Goal: Information Seeking & Learning: Learn about a topic

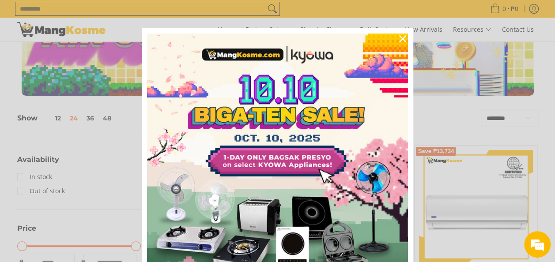
scroll to position [71, 0]
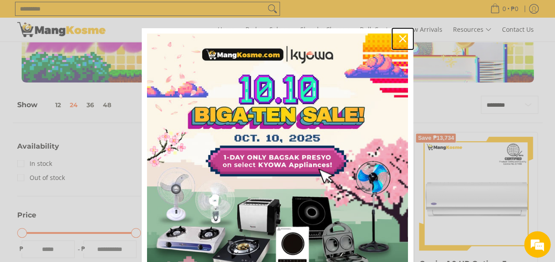
click at [399, 38] on icon "close icon" at bounding box center [402, 38] width 7 height 7
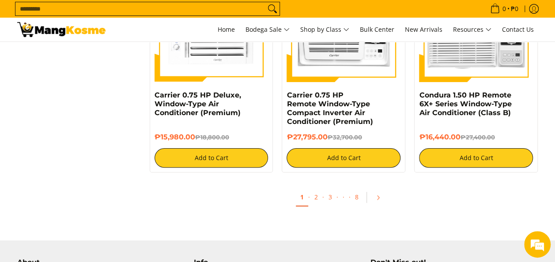
scroll to position [1729, 0]
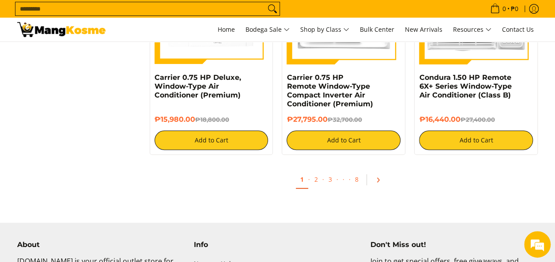
click at [376, 181] on icon "Pagination" at bounding box center [378, 180] width 6 height 6
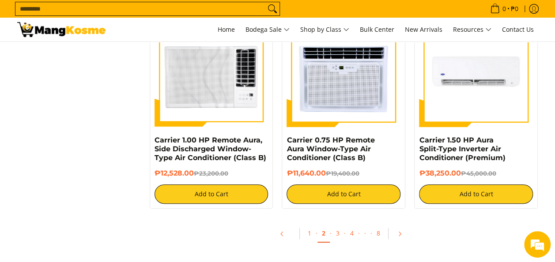
scroll to position [1694, 0]
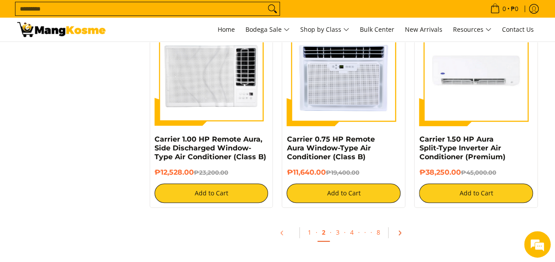
click at [399, 233] on icon "Pagination" at bounding box center [399, 233] width 6 height 6
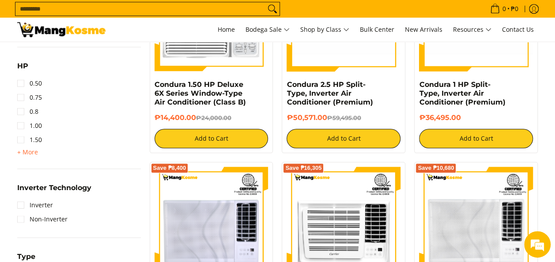
click at [59, 7] on input "Search..." at bounding box center [140, 8] width 250 height 13
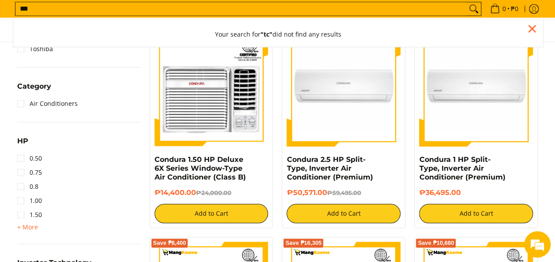
scroll to position [347, 0]
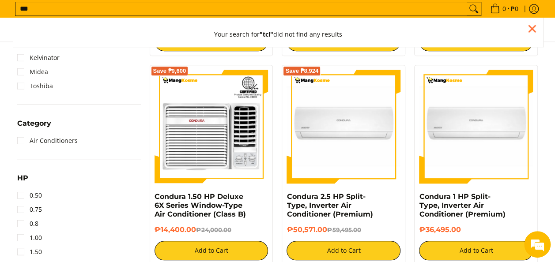
type input "***"
click at [466, 2] on button "Search" at bounding box center [473, 8] width 14 height 13
